Goal: Check status: Check status

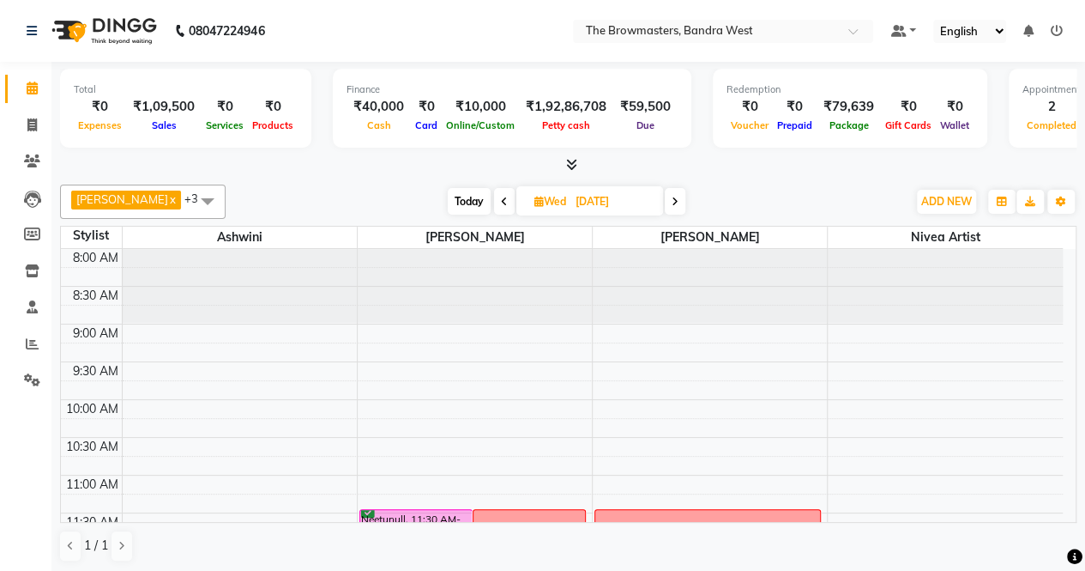
scroll to position [474, 0]
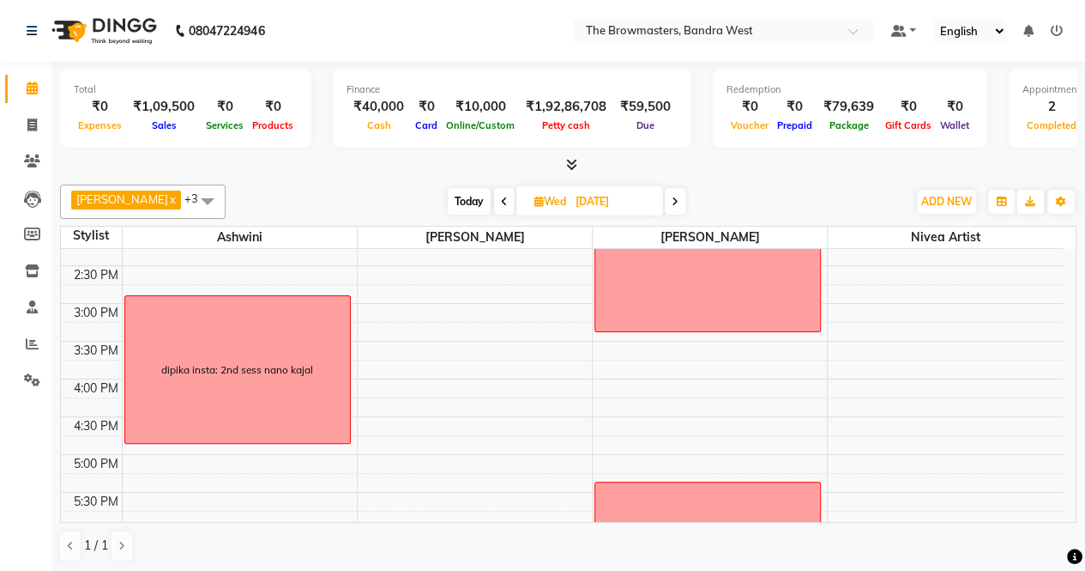
click at [460, 185] on div "Ashmeey Singghai x Ashwini x Roshani x Nivea Artist x +3 Select All [PERSON_NAM…" at bounding box center [568, 201] width 1017 height 34
click at [470, 207] on span "Today" at bounding box center [469, 201] width 43 height 27
type input "[DATE]"
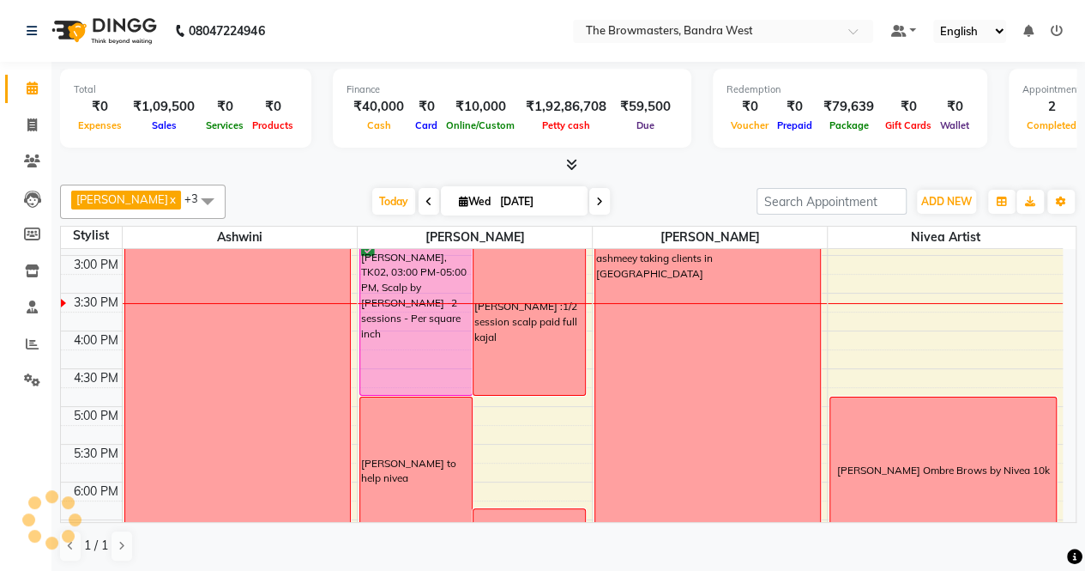
click at [499, 199] on input "[DATE]" at bounding box center [538, 202] width 86 height 26
select select "9"
select select "2025"
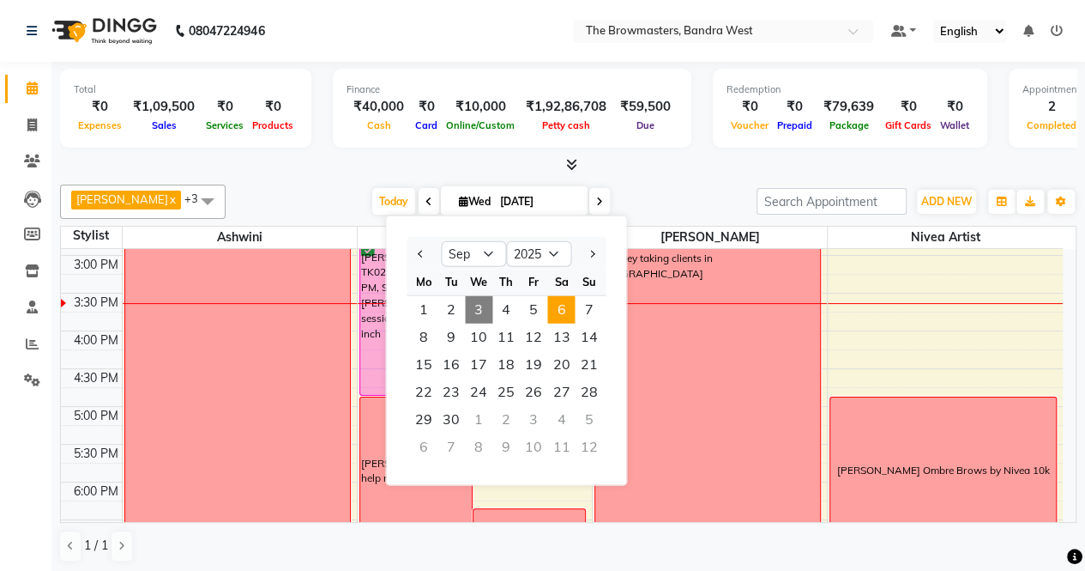
click at [569, 311] on span "6" at bounding box center [560, 309] width 27 height 27
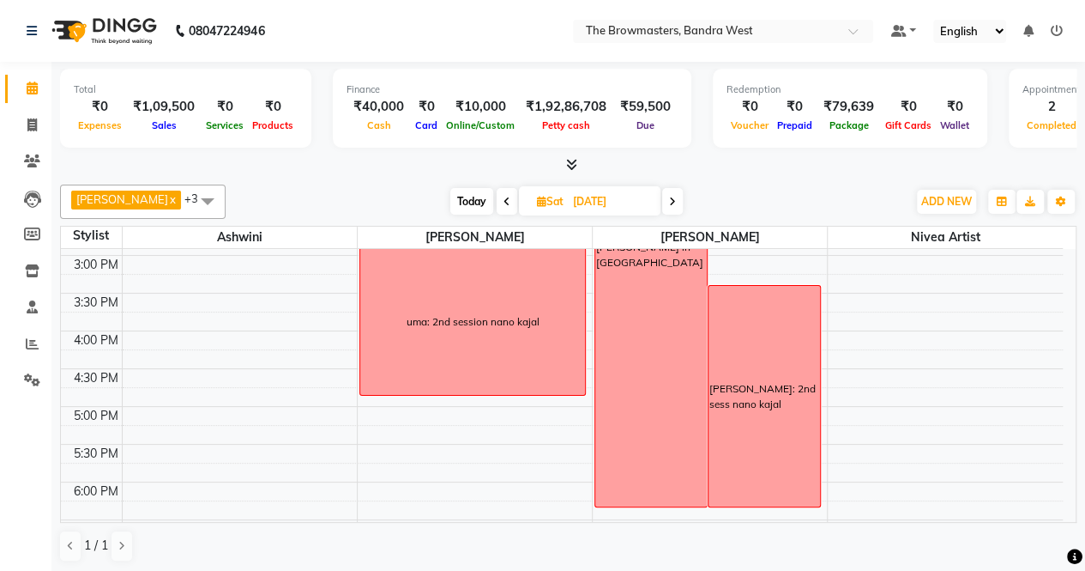
click at [484, 209] on span "Today" at bounding box center [472, 201] width 43 height 27
type input "[DATE]"
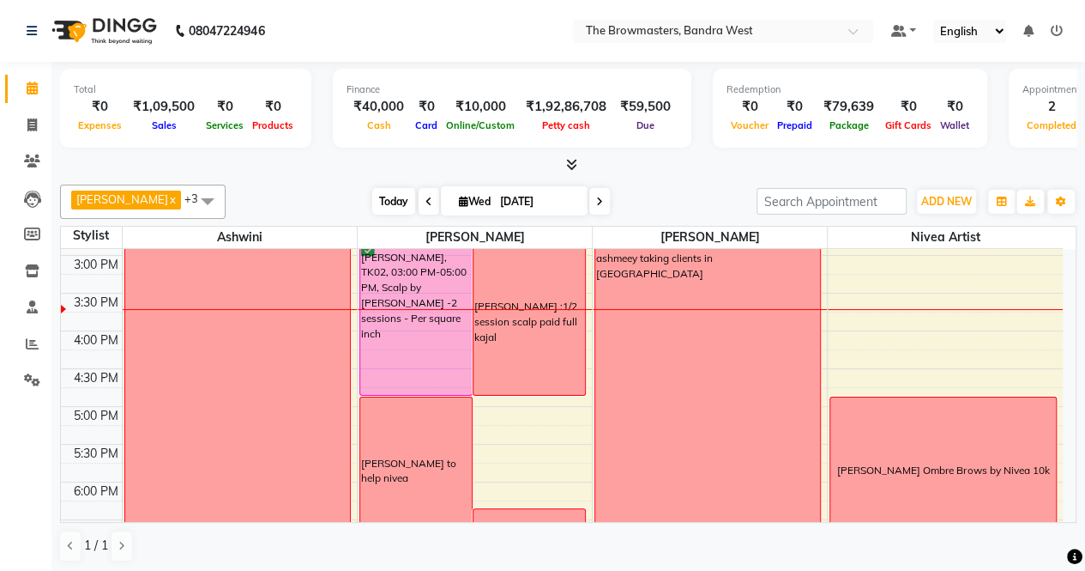
click at [378, 194] on span "Today" at bounding box center [393, 201] width 43 height 27
